Goal: Task Accomplishment & Management: Use online tool/utility

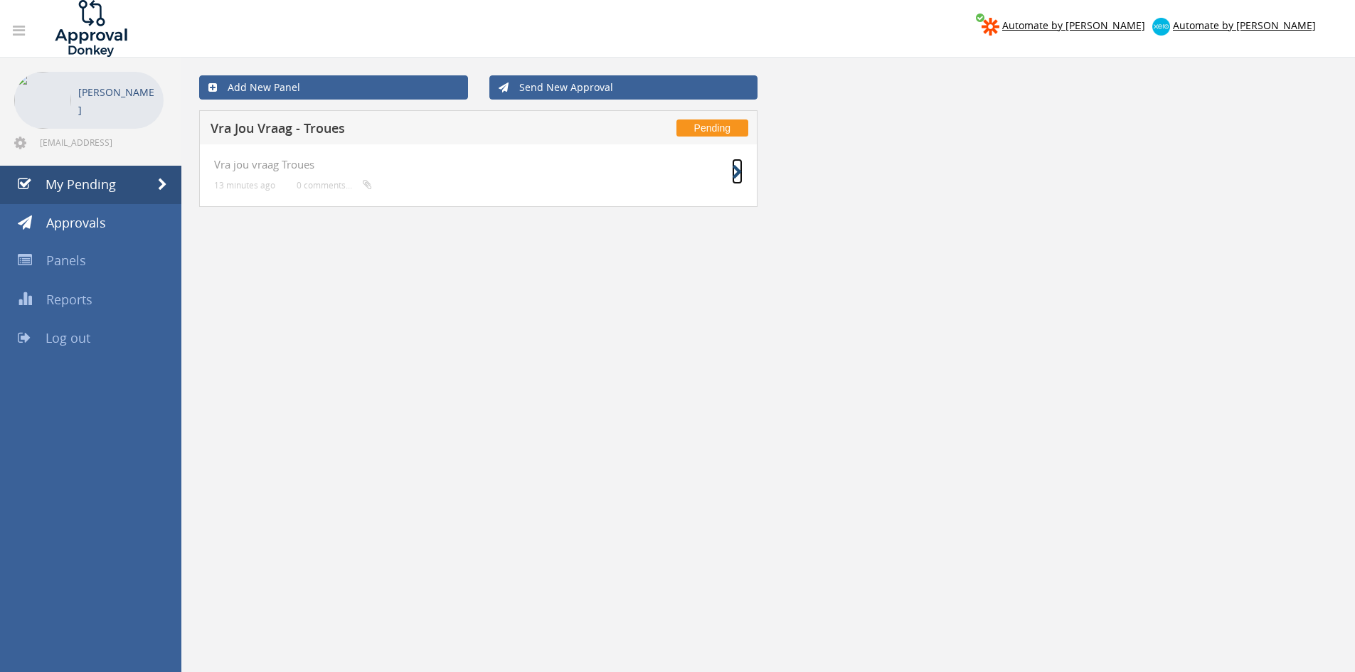
click at [732, 171] on icon at bounding box center [737, 172] width 11 height 15
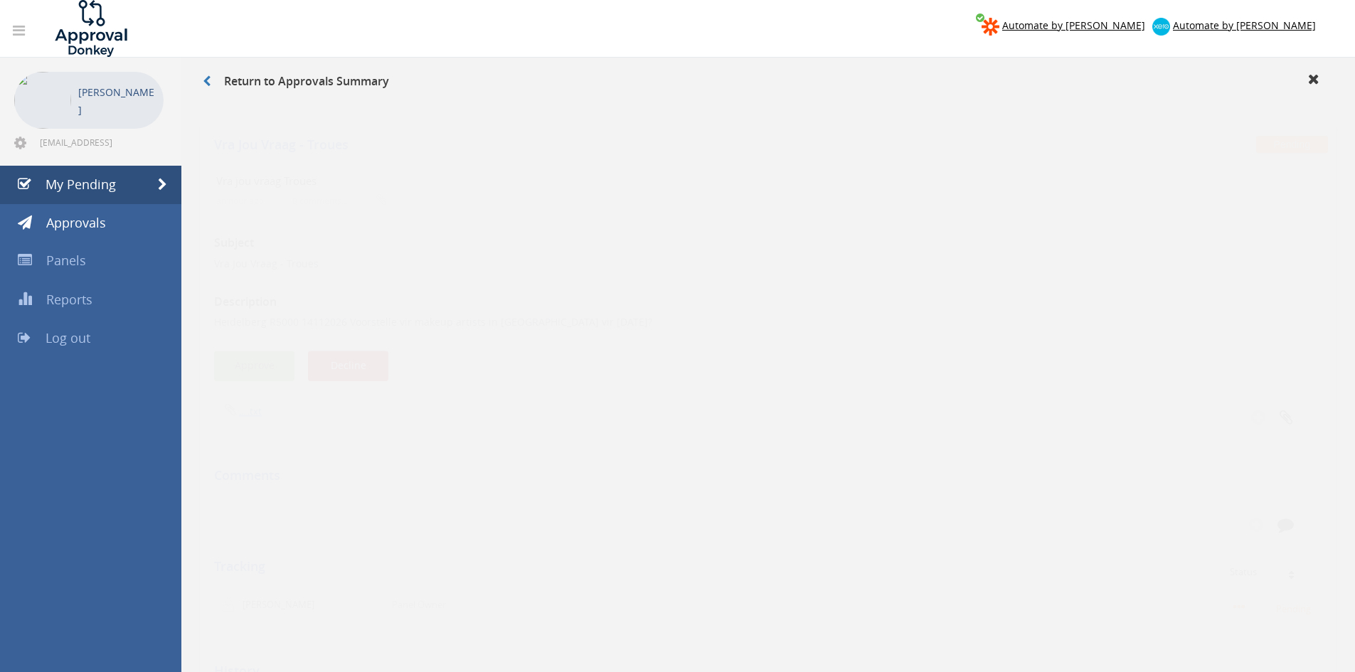
click at [265, 344] on button "Approve" at bounding box center [254, 352] width 80 height 31
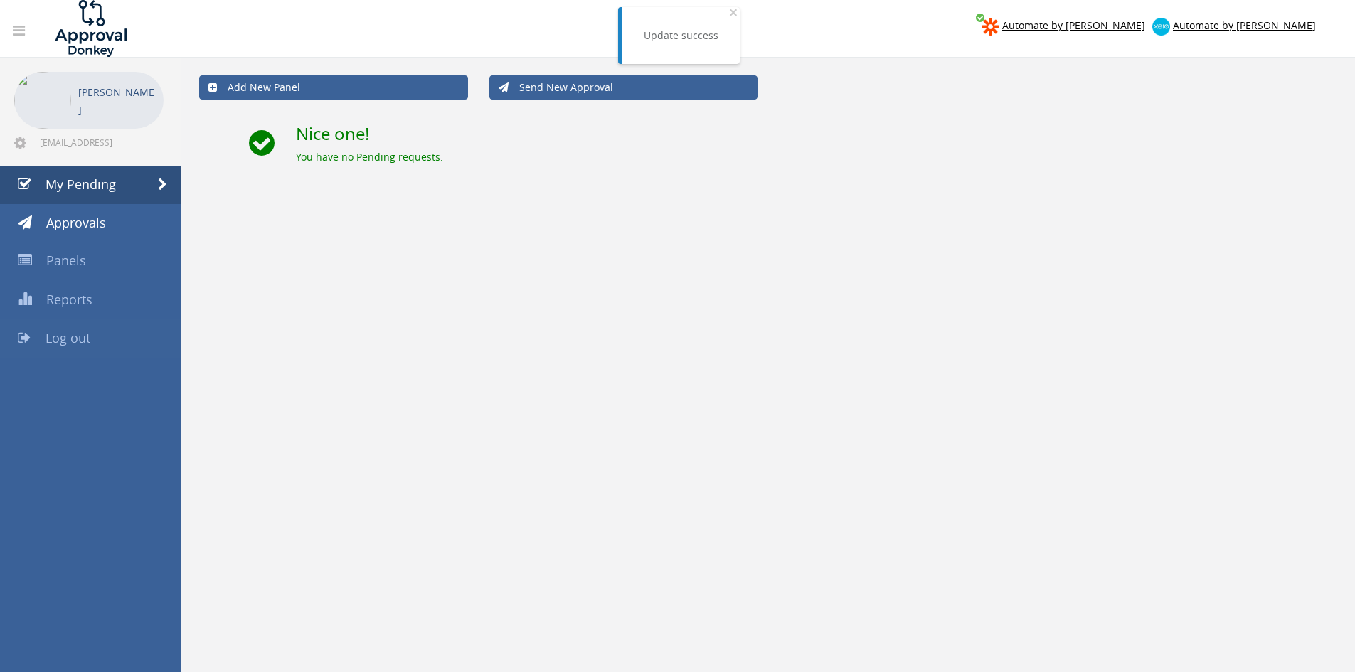
click at [95, 336] on link "Log out" at bounding box center [90, 338] width 181 height 38
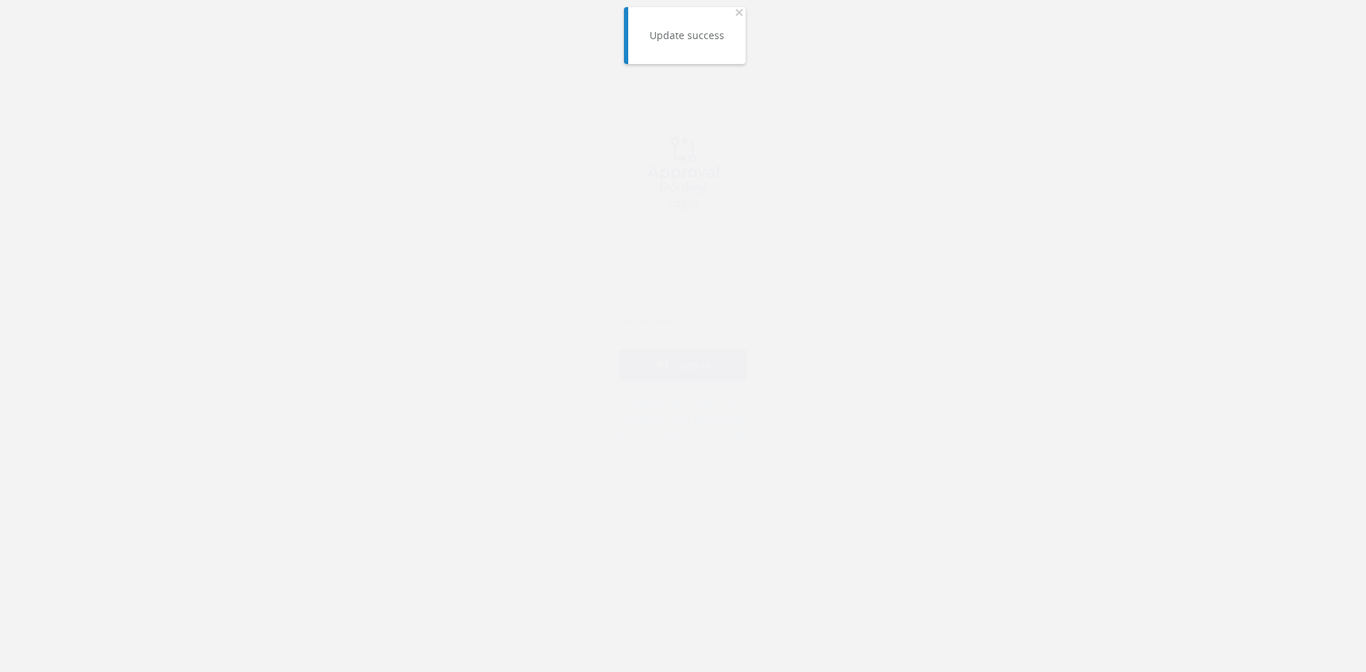
click at [716, 247] on input "email" at bounding box center [683, 256] width 158 height 28
type input "[EMAIL_ADDRESS][DOMAIN_NAME]"
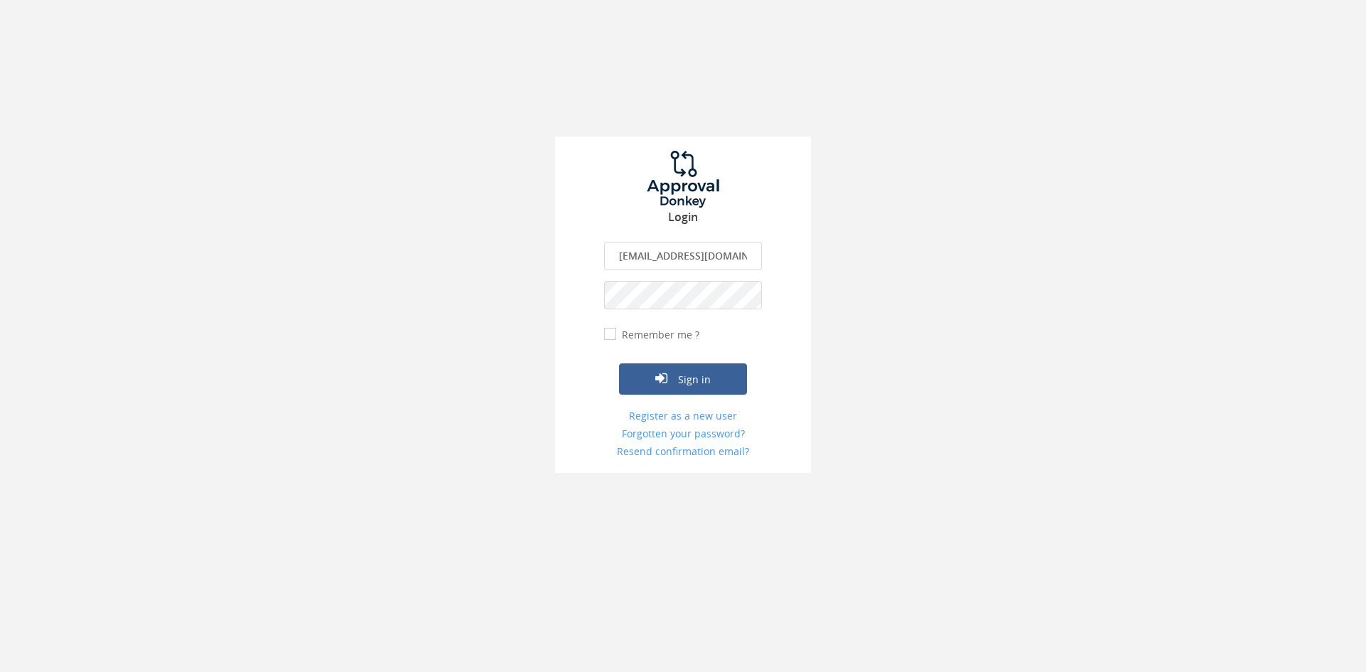
click at [619, 364] on button "Sign in" at bounding box center [683, 379] width 128 height 31
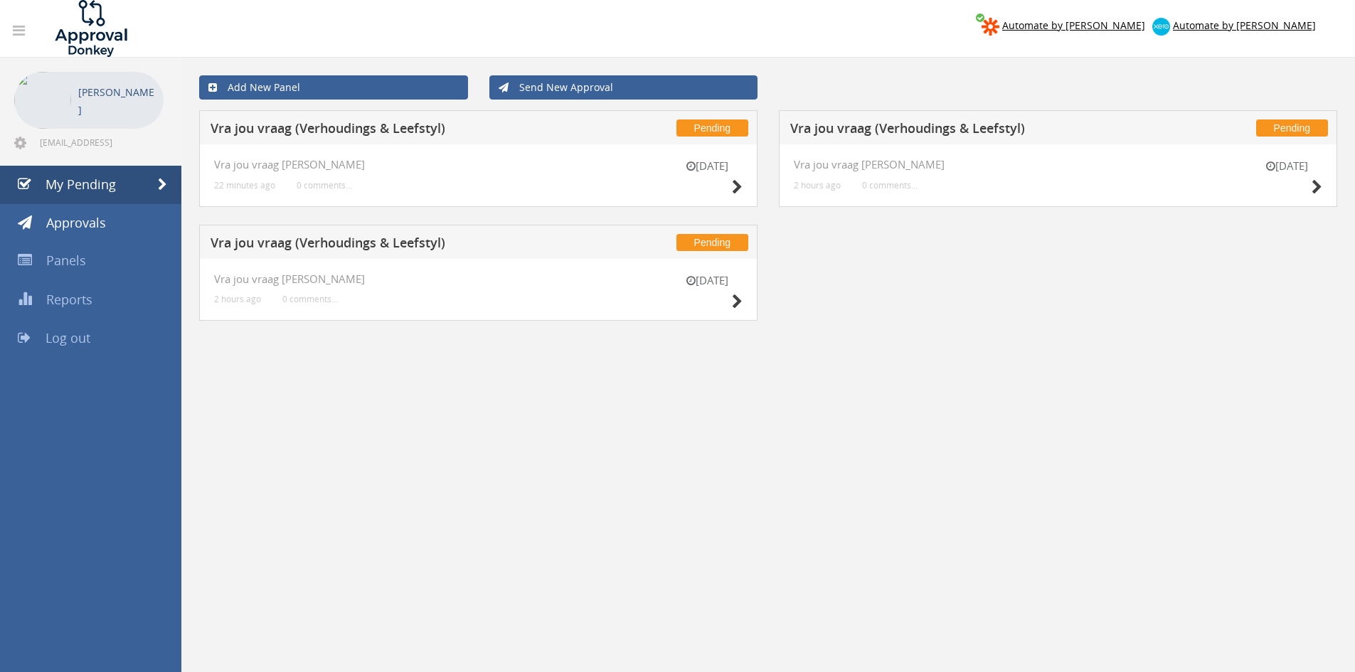
click at [721, 298] on div "[DATE]" at bounding box center [707, 293] width 71 height 41
click at [738, 304] on icon at bounding box center [737, 302] width 11 height 15
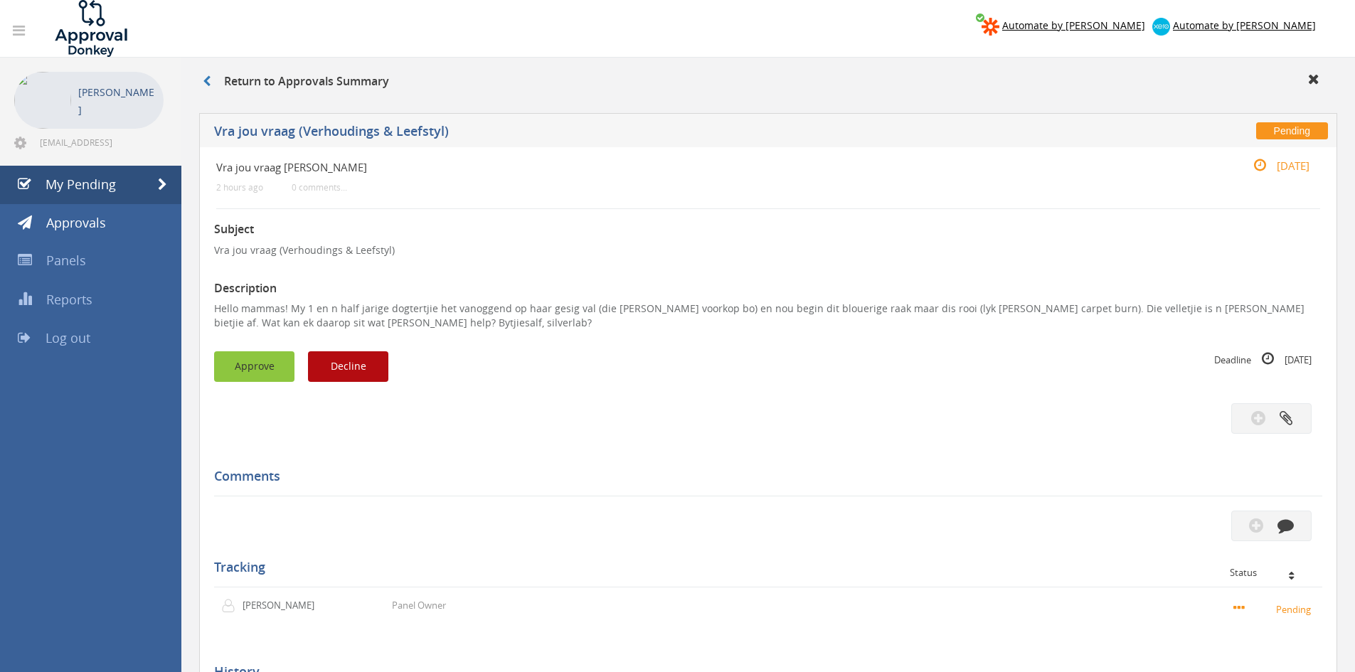
click at [267, 359] on button "Approve" at bounding box center [254, 366] width 80 height 31
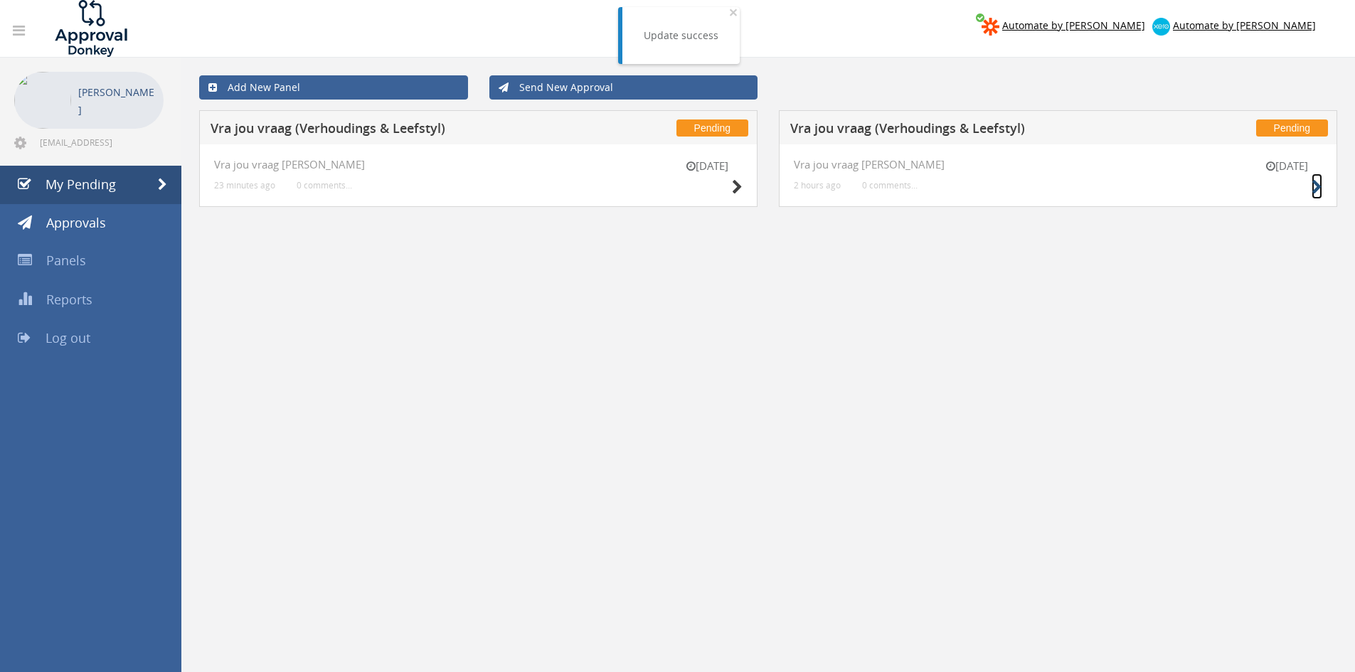
click at [1316, 189] on icon at bounding box center [1317, 187] width 11 height 15
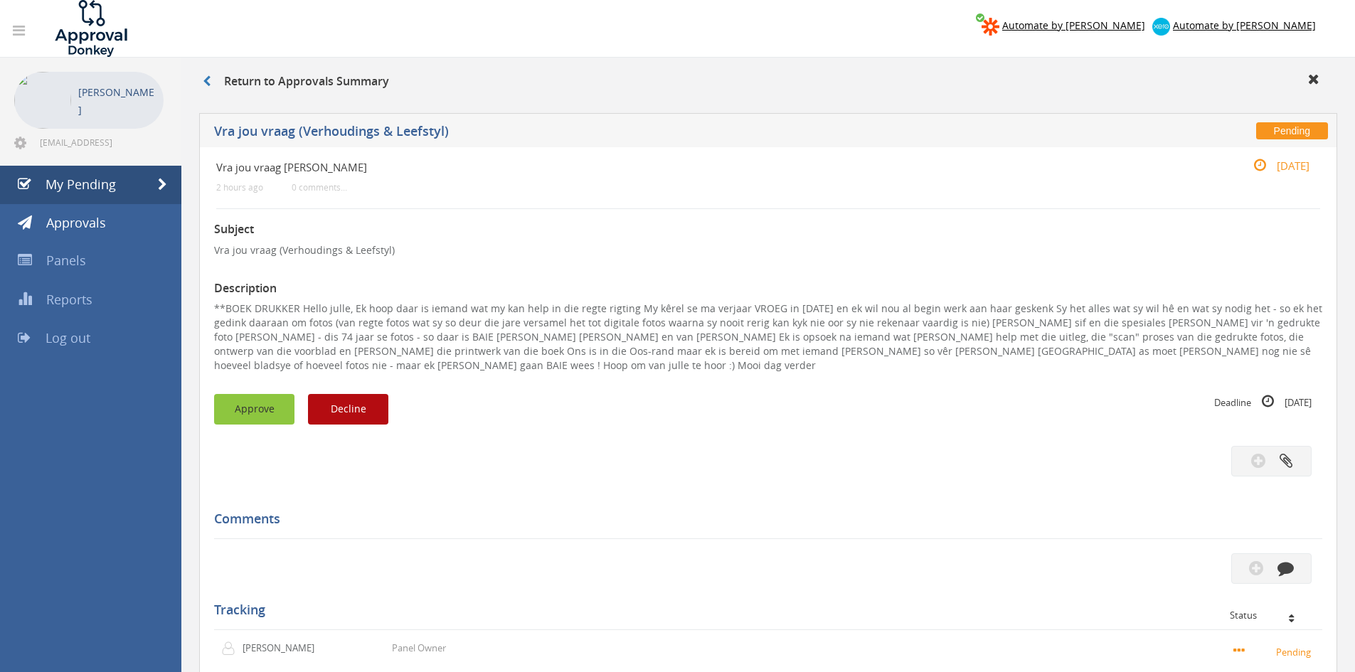
click at [263, 403] on button "Approve" at bounding box center [254, 409] width 80 height 31
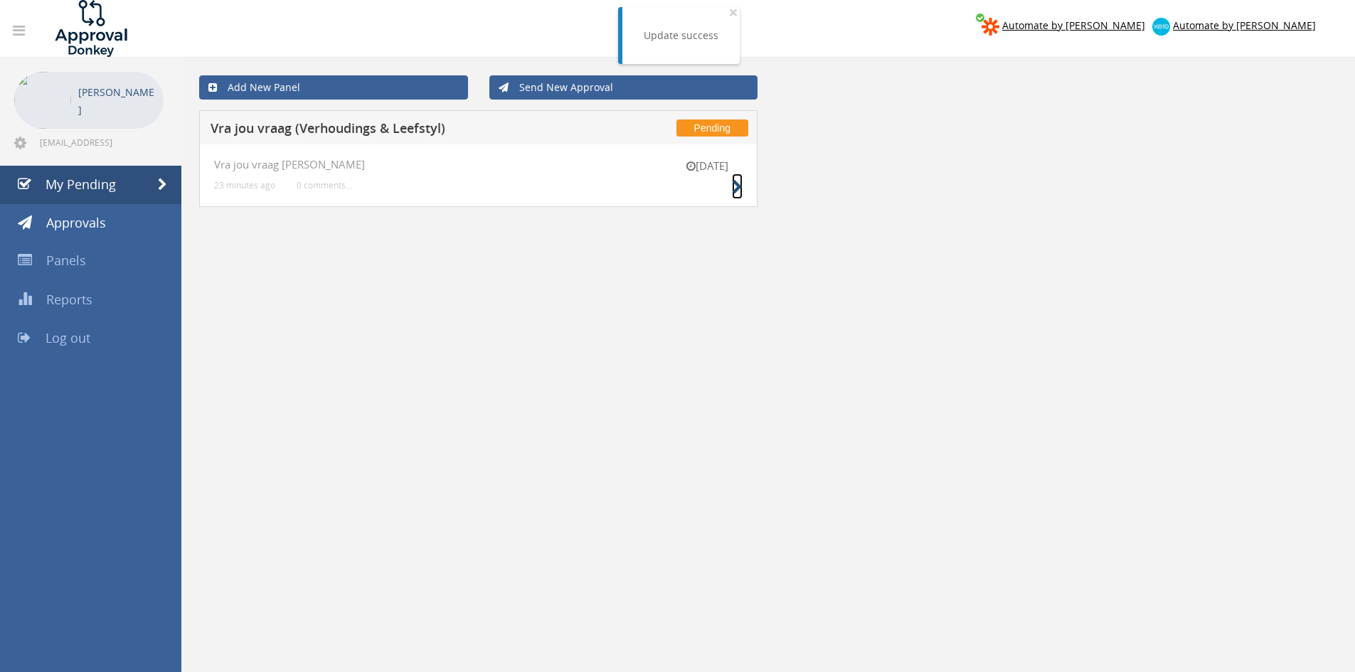
click at [739, 185] on icon at bounding box center [737, 187] width 11 height 15
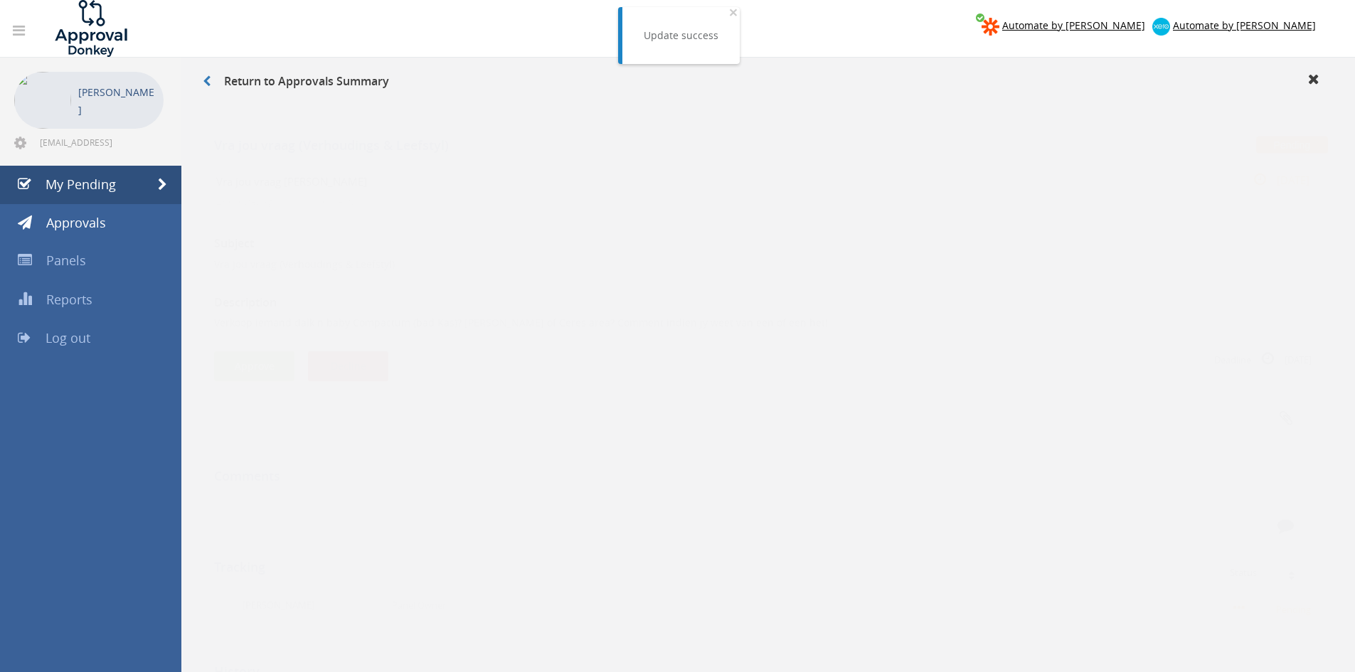
click at [380, 346] on button "Decline" at bounding box center [348, 352] width 80 height 31
